Goal: Find specific page/section: Find specific page/section

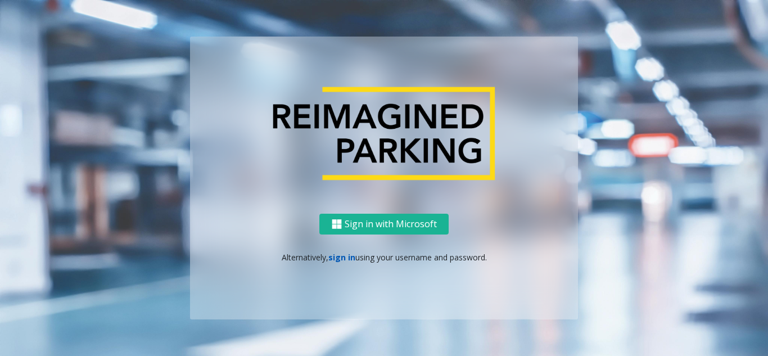
click at [341, 259] on link "sign in" at bounding box center [342, 257] width 27 height 11
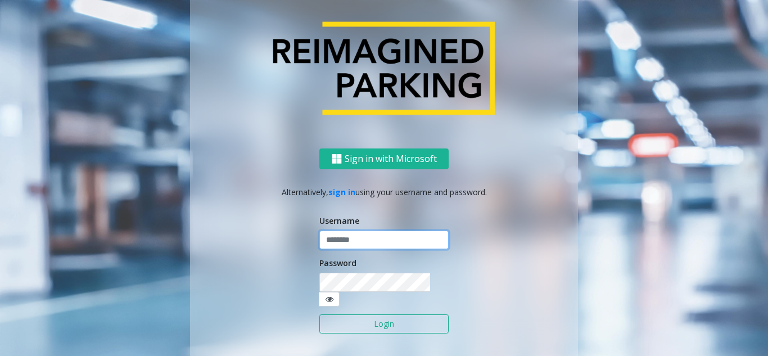
click at [341, 250] on input "text" at bounding box center [384, 240] width 129 height 19
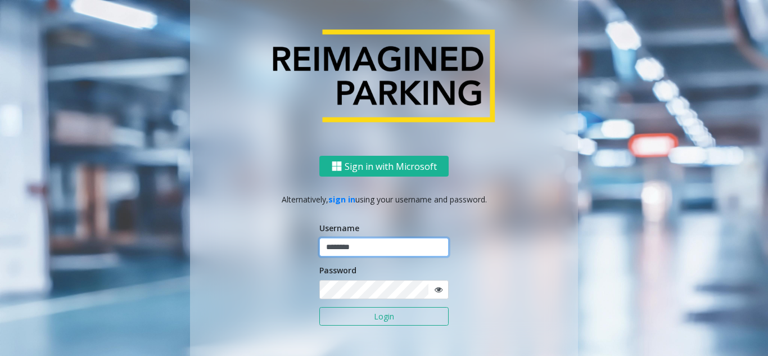
type input "********"
click at [435, 290] on icon at bounding box center [439, 290] width 8 height 8
click at [393, 320] on button "Login" at bounding box center [384, 316] width 129 height 19
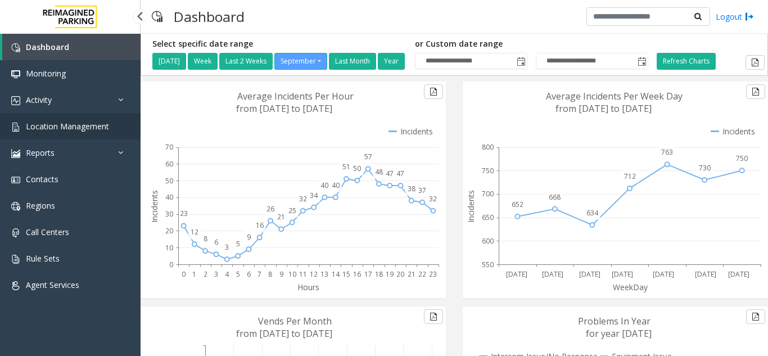
click at [63, 123] on span "Location Management" at bounding box center [67, 126] width 83 height 11
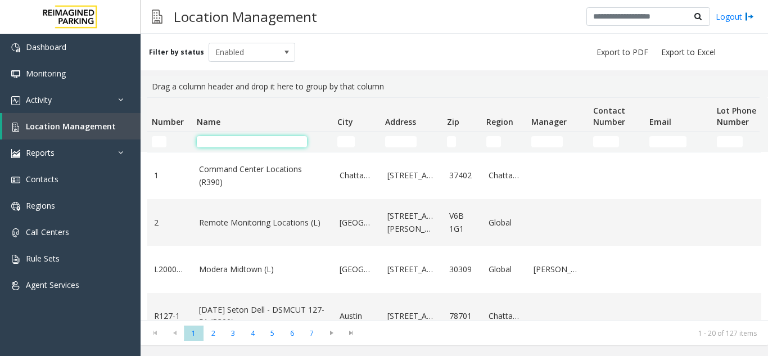
click at [228, 145] on input "Name Filter" at bounding box center [252, 141] width 110 height 11
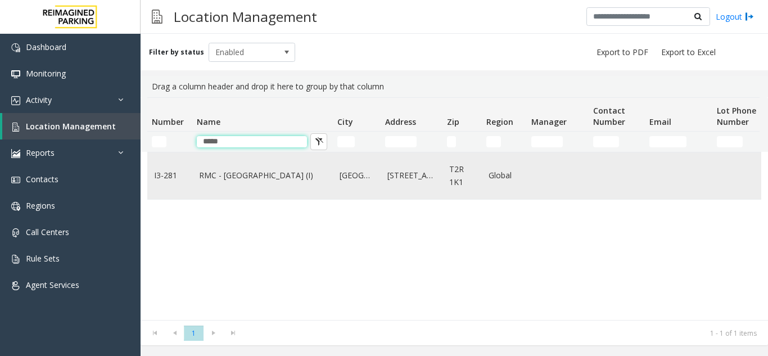
type input "*****"
click at [253, 170] on link "RMC - [GEOGRAPHIC_DATA] (I)" at bounding box center [262, 175] width 127 height 12
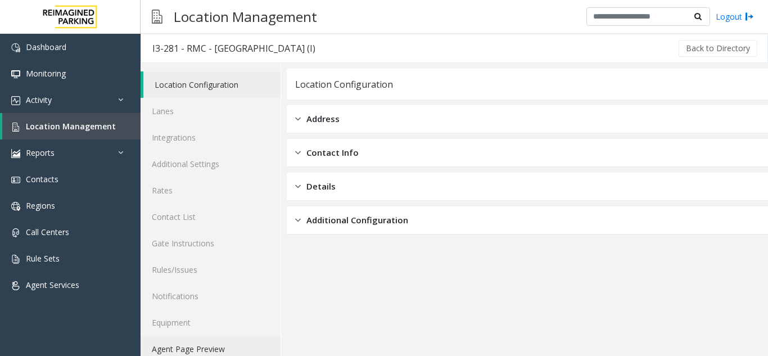
click at [226, 343] on link "Agent Page Preview" at bounding box center [211, 349] width 140 height 26
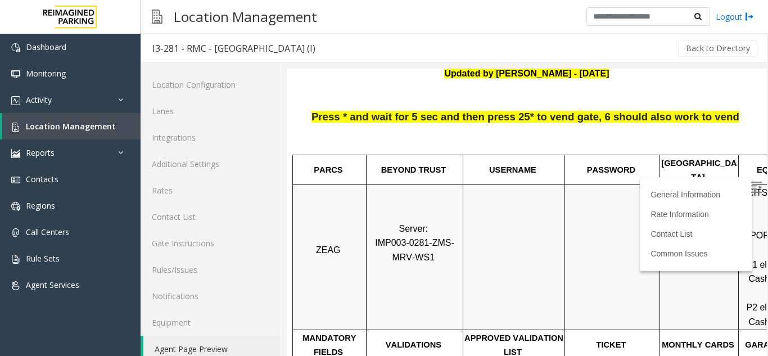
scroll to position [56, 0]
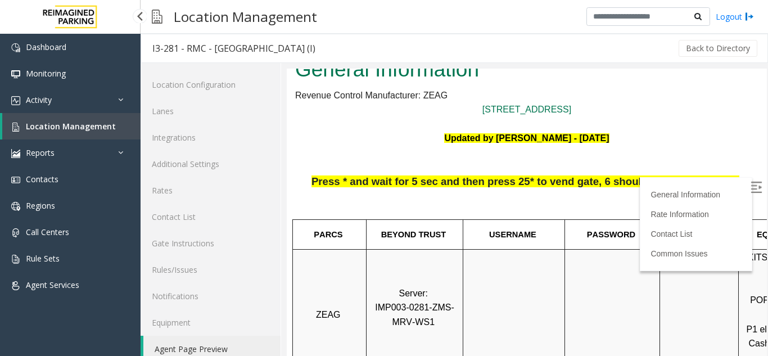
click at [73, 126] on span "Location Management" at bounding box center [71, 126] width 90 height 11
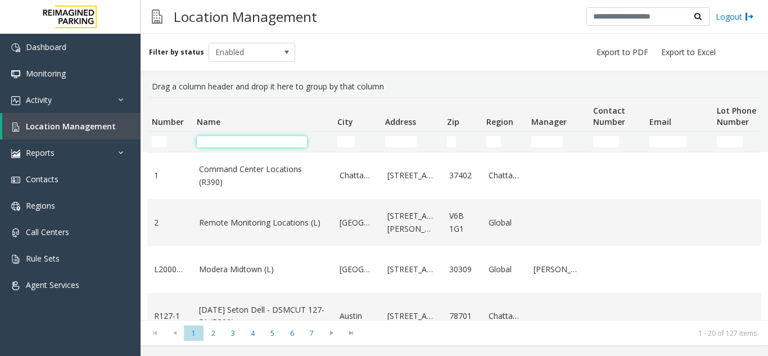
click at [210, 140] on input "Name Filter" at bounding box center [252, 141] width 110 height 11
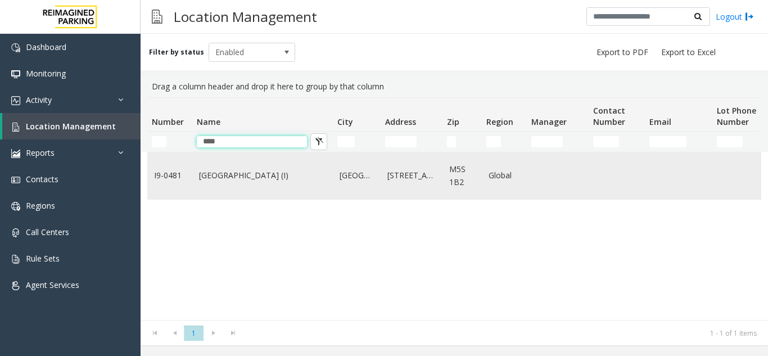
type input "****"
click at [250, 180] on link "[GEOGRAPHIC_DATA] (I)" at bounding box center [262, 175] width 127 height 12
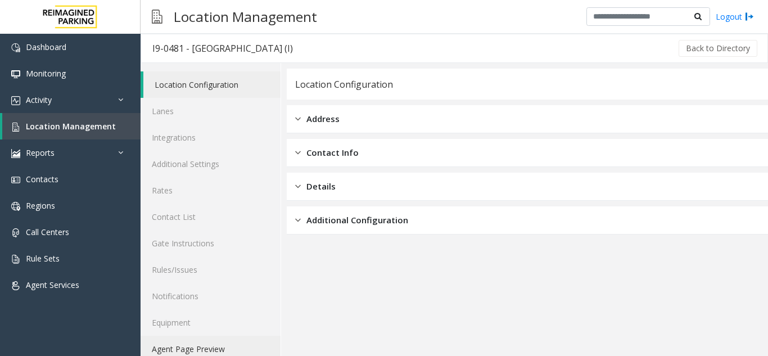
click at [221, 354] on link "Agent Page Preview" at bounding box center [211, 349] width 140 height 26
